Goal: Task Accomplishment & Management: Complete application form

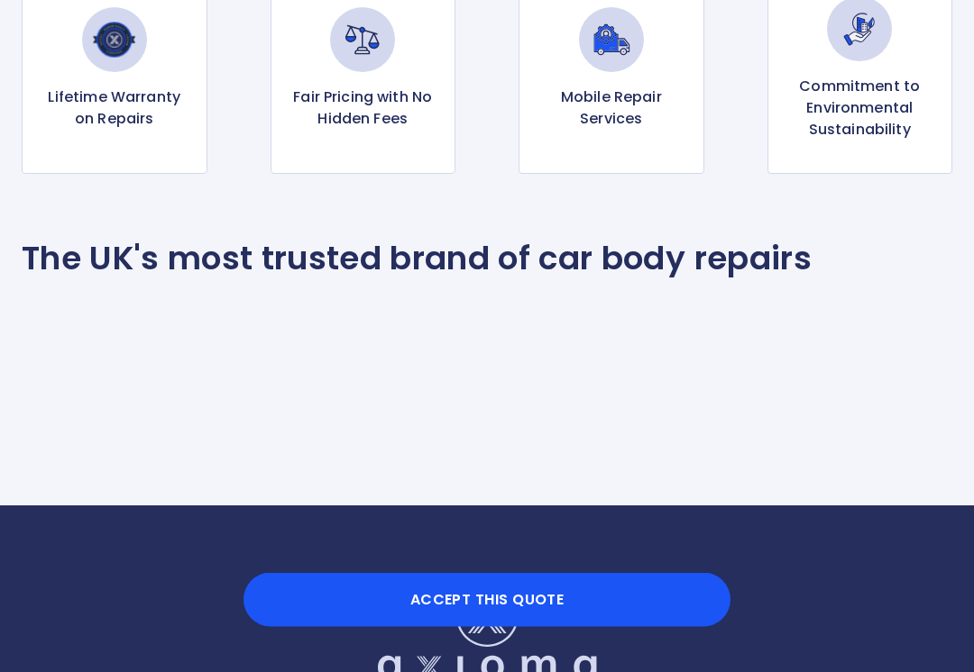
scroll to position [1573, 0]
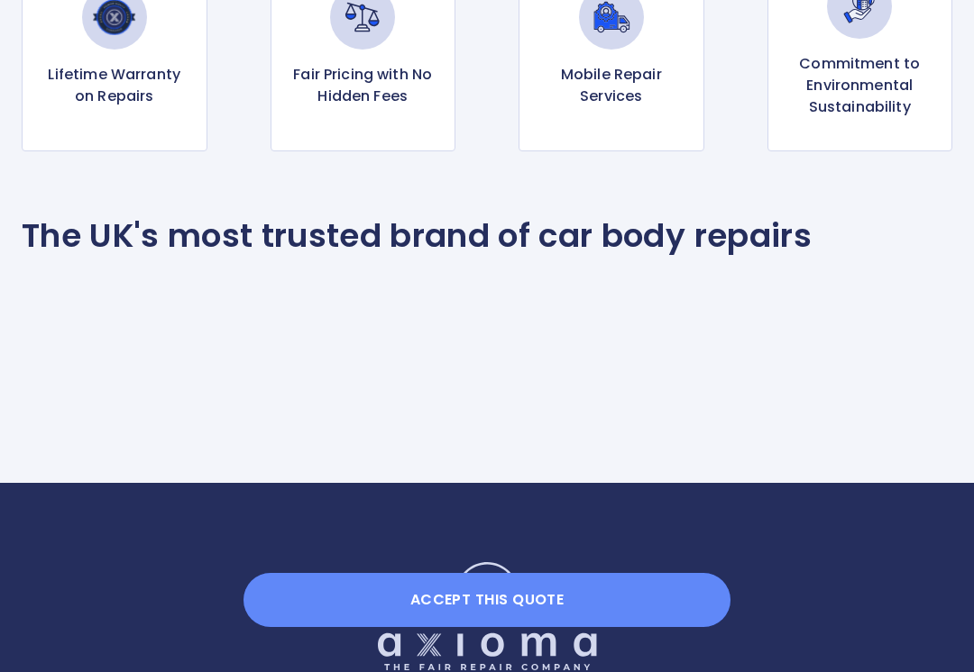
click at [547, 604] on button "Accept this Quote" at bounding box center [486, 600] width 487 height 54
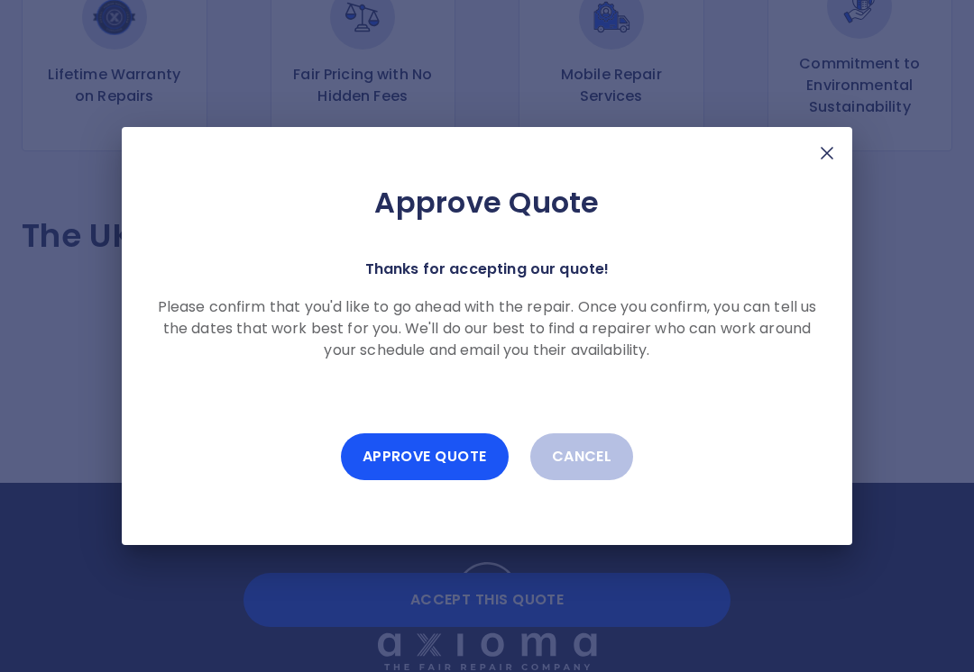
click at [451, 460] on button "Approve Quote" at bounding box center [425, 457] width 168 height 47
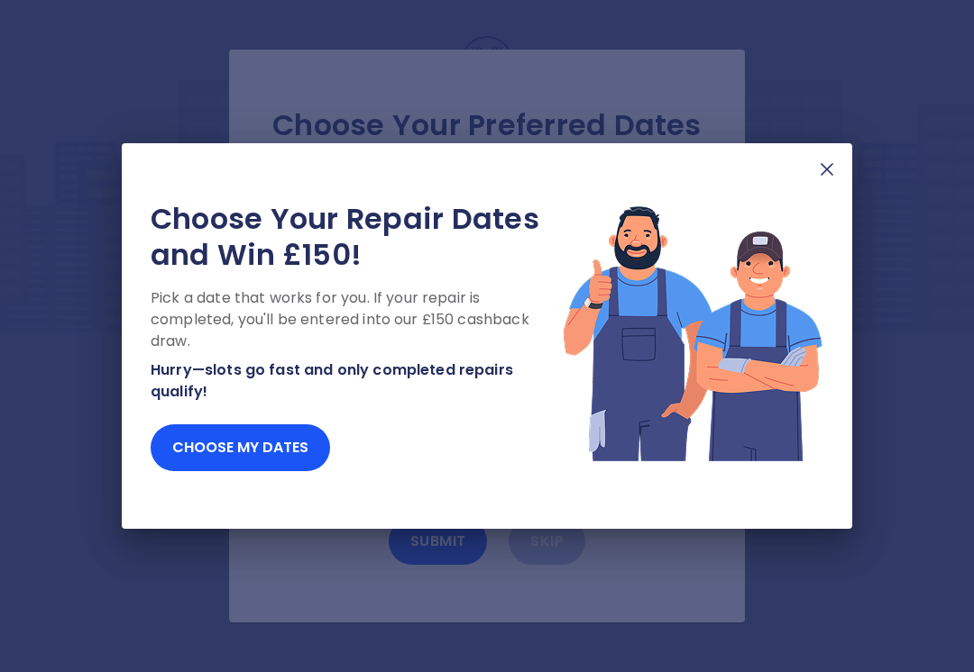
click at [829, 177] on img at bounding box center [827, 170] width 22 height 22
click at [832, 171] on img at bounding box center [827, 170] width 22 height 22
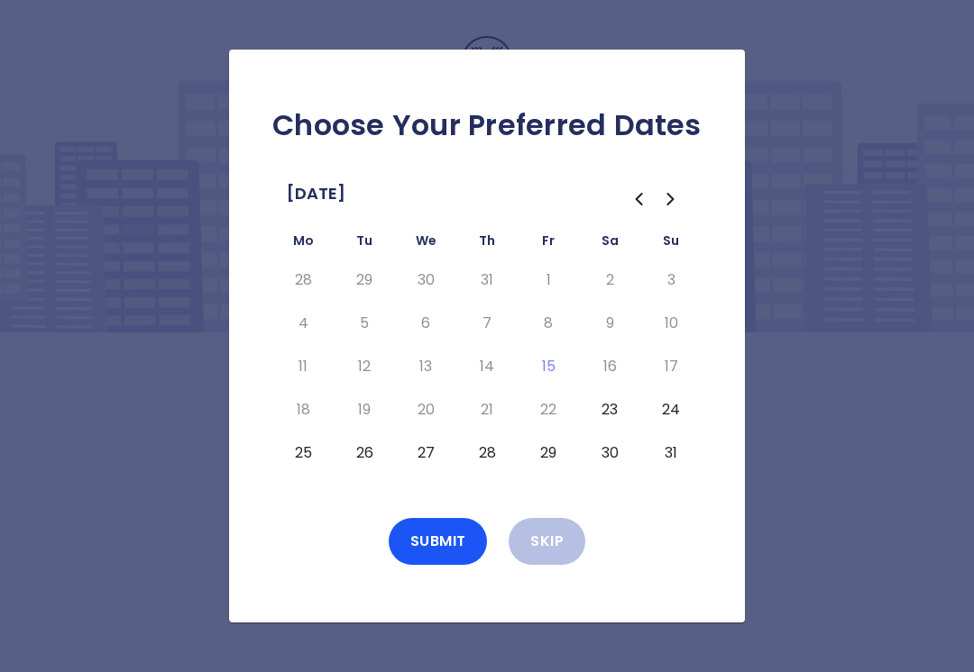
click at [425, 456] on button "27" at bounding box center [425, 453] width 32 height 29
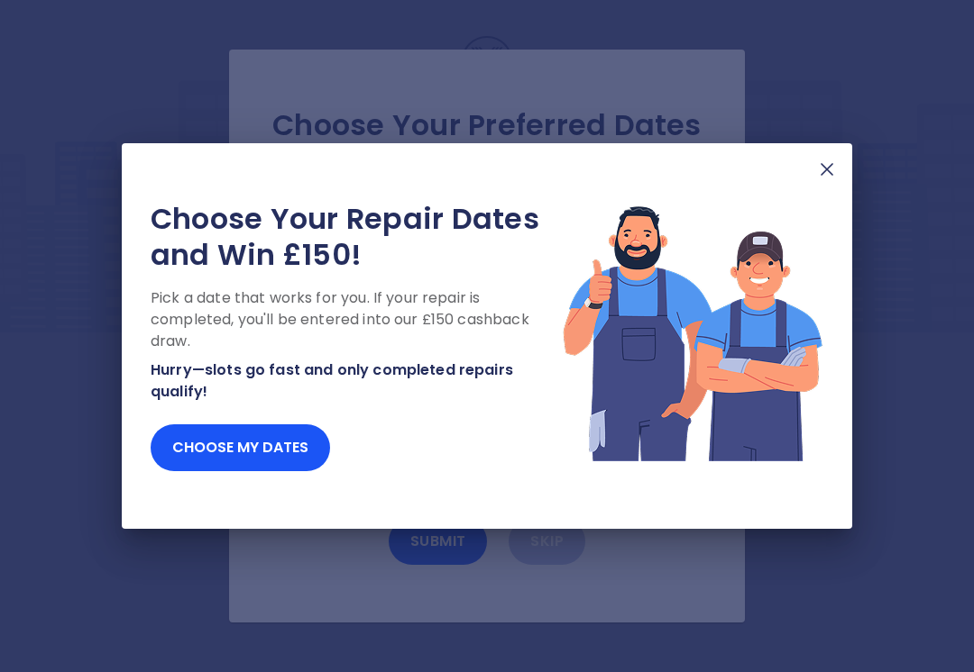
click at [836, 176] on img at bounding box center [827, 170] width 22 height 22
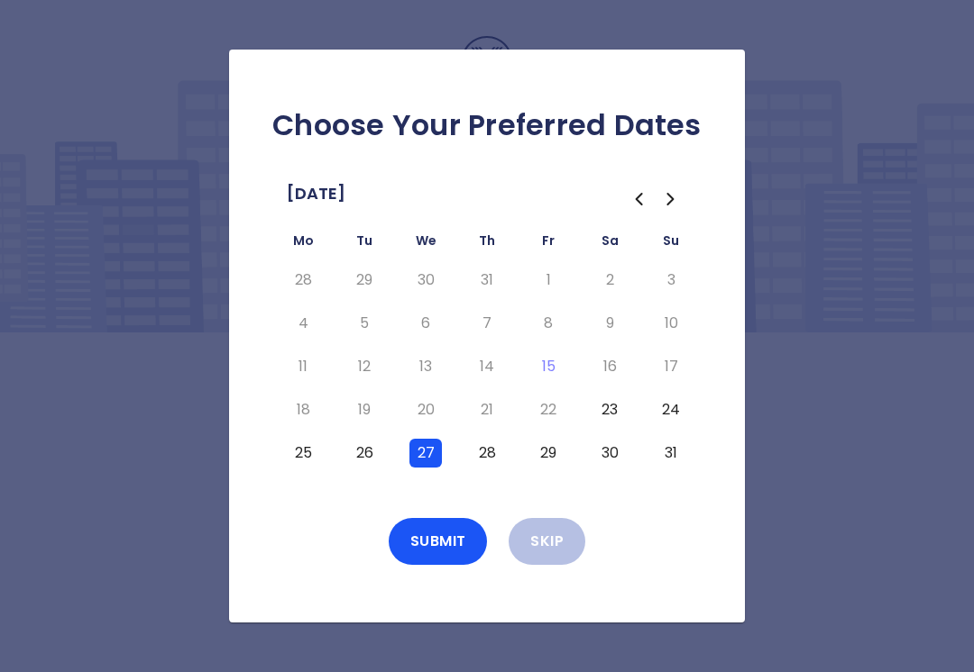
click at [668, 211] on button "Go to the Next Month" at bounding box center [670, 199] width 32 height 32
click at [420, 329] on button "10" at bounding box center [425, 323] width 32 height 29
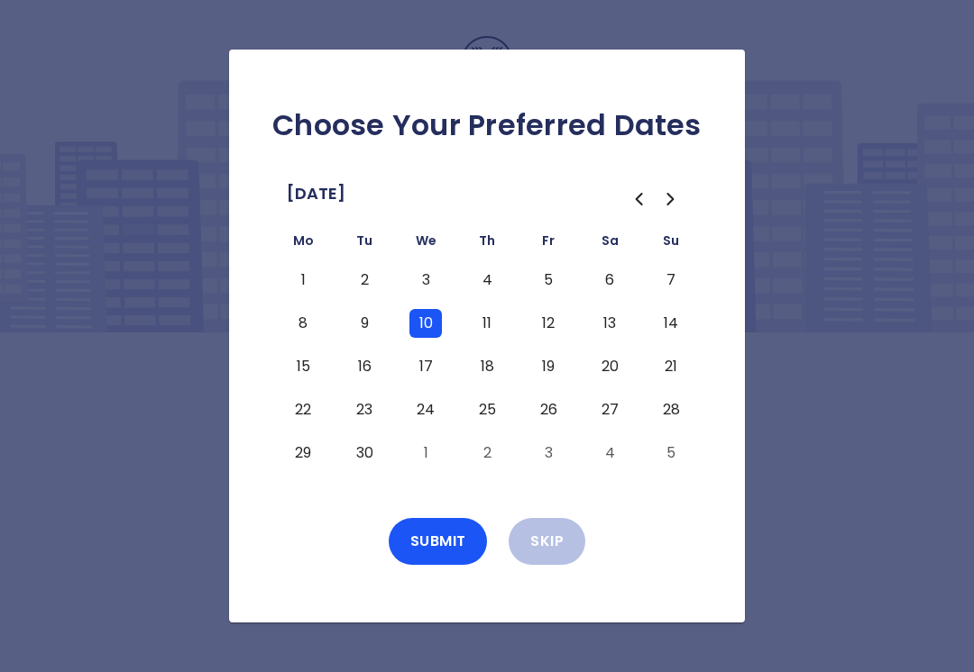
click at [487, 326] on button "11" at bounding box center [487, 323] width 32 height 29
click at [418, 370] on button "17" at bounding box center [425, 366] width 32 height 29
click at [489, 369] on button "18" at bounding box center [487, 366] width 32 height 29
click at [444, 535] on button "Submit" at bounding box center [438, 541] width 99 height 47
